Goal: Find specific page/section: Find specific page/section

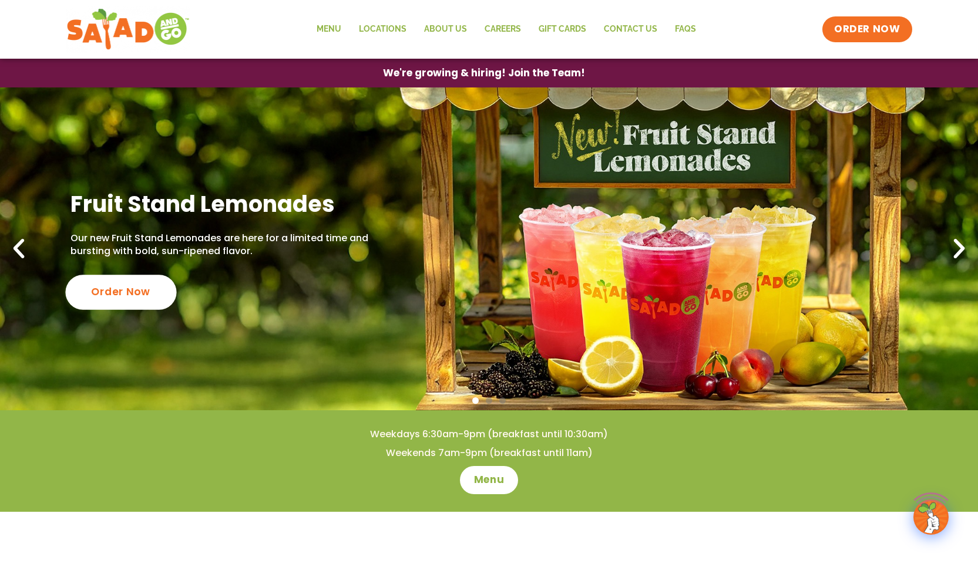
click at [137, 287] on div "Order Now" at bounding box center [120, 292] width 111 height 35
click at [389, 28] on link "Locations" at bounding box center [382, 29] width 65 height 27
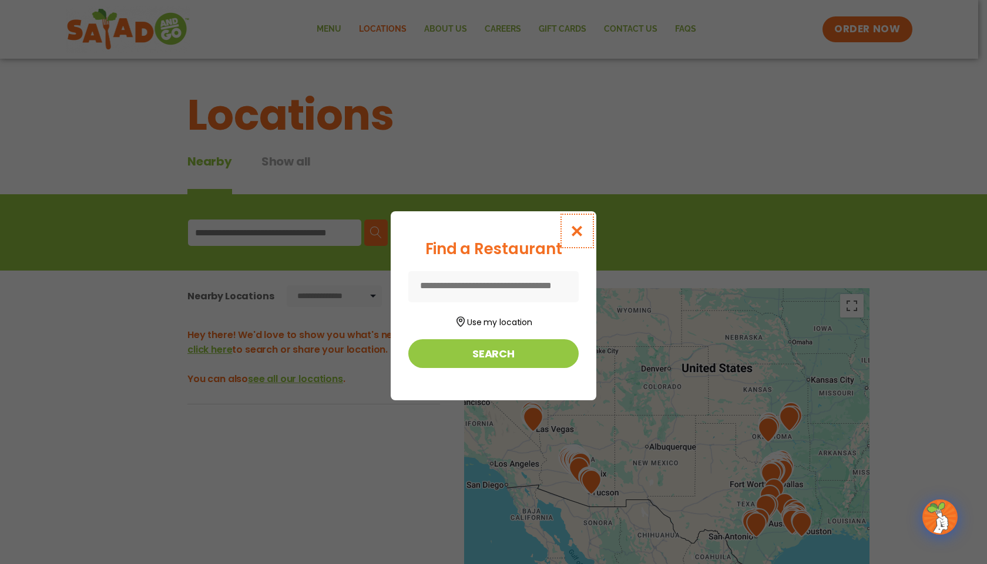
click at [580, 234] on icon "Close modal" at bounding box center [577, 231] width 15 height 12
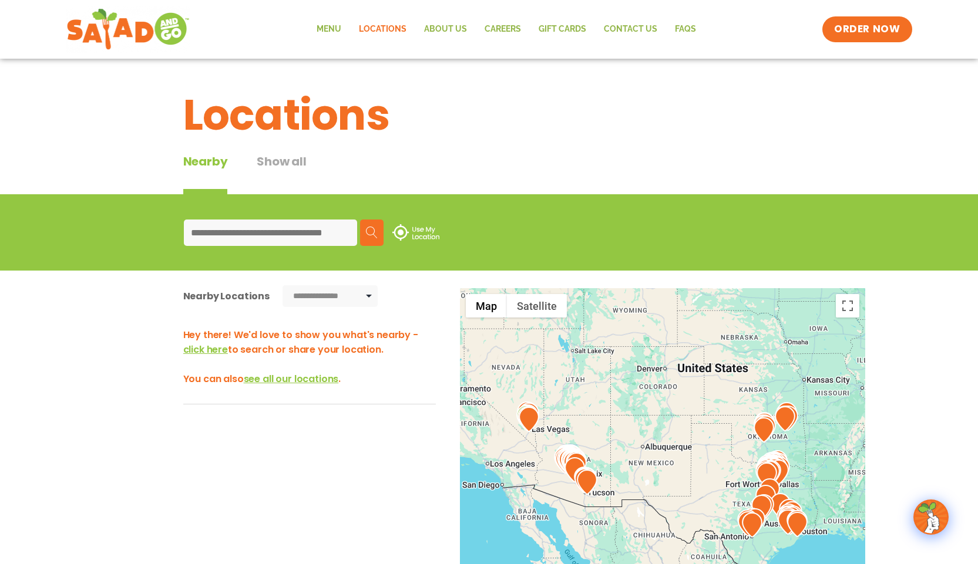
click at [391, 27] on link "Locations" at bounding box center [382, 29] width 65 height 27
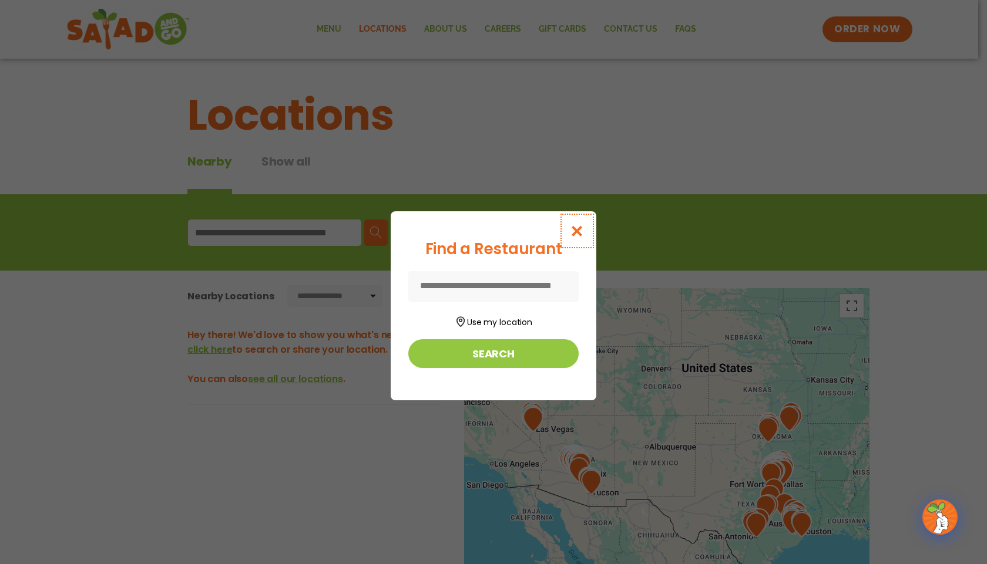
click at [576, 234] on icon "Close modal" at bounding box center [577, 231] width 15 height 12
